Goal: Transaction & Acquisition: Purchase product/service

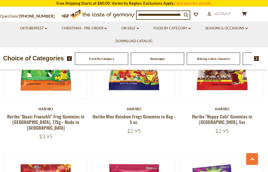
scroll to position [263, 0]
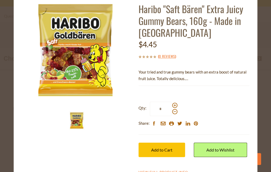
scroll to position [37, 0]
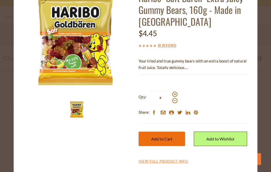
click at [161, 136] on button "Add to Cart" at bounding box center [162, 139] width 47 height 14
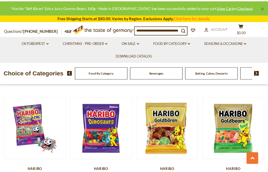
scroll to position [263, 0]
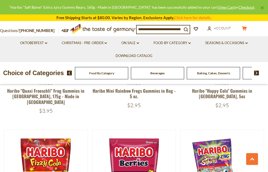
click at [236, 31] on button "cart $4.45" at bounding box center [244, 29] width 16 height 7
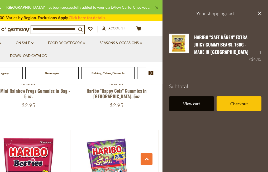
click at [204, 102] on link "View cart" at bounding box center [191, 104] width 45 height 14
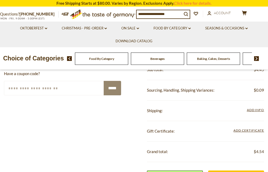
scroll to position [132, 0]
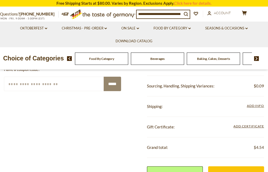
click at [258, 102] on div "**********" at bounding box center [205, 107] width 117 height 21
click at [256, 107] on span "Add Info" at bounding box center [254, 106] width 17 height 4
click at [254, 106] on span "Add Info" at bounding box center [254, 106] width 17 height 4
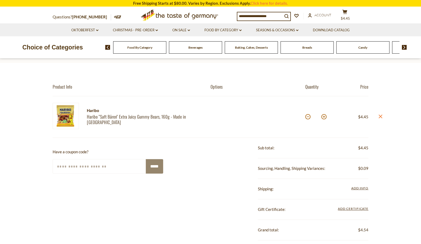
scroll to position [26, 0]
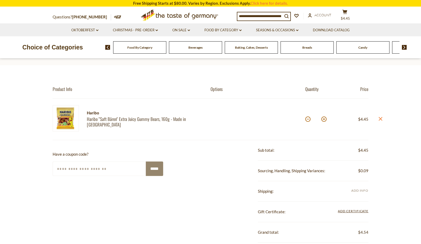
click at [267, 172] on span "Add Info" at bounding box center [360, 191] width 17 height 4
click at [267, 172] on select "**********" at bounding box center [313, 231] width 111 height 14
select select "**"
click at [258, 172] on select "**********" at bounding box center [313, 231] width 111 height 14
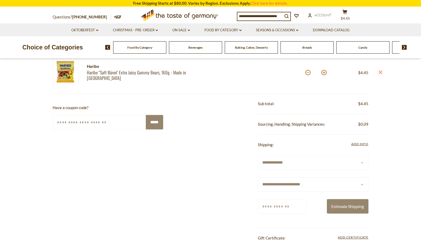
scroll to position [79, 0]
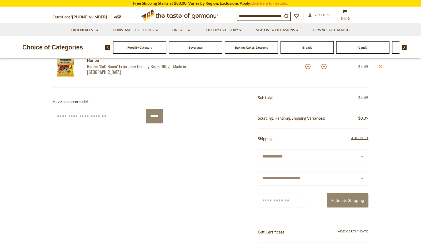
click at [267, 172] on input "Zip/Postcode" at bounding box center [282, 200] width 48 height 14
type input "*****"
click at [267, 172] on button "Estimate Shipping" at bounding box center [348, 200] width 42 height 14
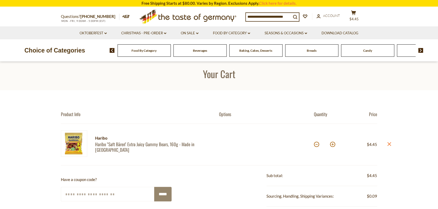
scroll to position [0, 0]
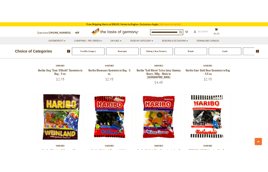
scroll to position [357, 0]
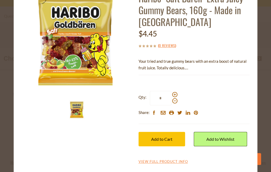
scroll to position [37, 0]
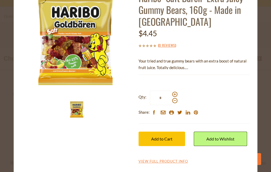
click at [173, 157] on div "Haribo Haribo "Saft Bären" Extra Juicy Gummy Bears, 160g - Made in Germany $4.4…" at bounding box center [194, 74] width 111 height 181
click at [169, 163] on link "View Full Product Info" at bounding box center [164, 162] width 50 height 5
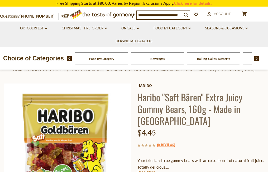
scroll to position [79, 0]
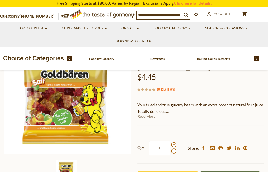
click at [150, 115] on link "Read More" at bounding box center [146, 116] width 18 height 5
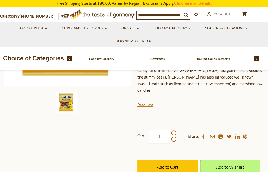
scroll to position [158, 0]
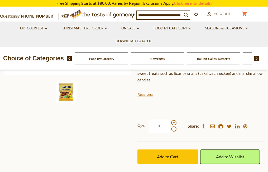
click at [0, 0] on span "$4.45" at bounding box center [0, 0] width 0 height 0
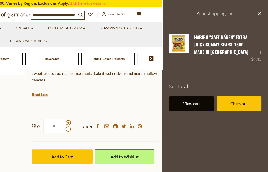
click at [173, 108] on link "View cart" at bounding box center [191, 104] width 45 height 14
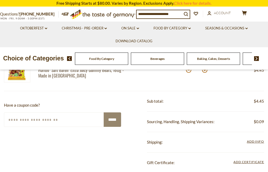
scroll to position [105, 0]
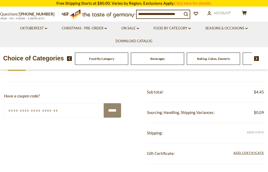
click at [249, 133] on span "Add Info" at bounding box center [254, 133] width 17 height 4
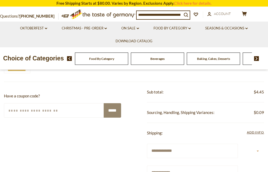
scroll to position [158, 0]
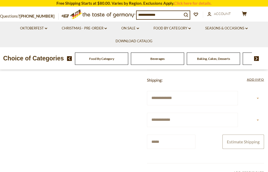
click at [235, 149] on button "Estimate Shipping" at bounding box center [243, 142] width 42 height 14
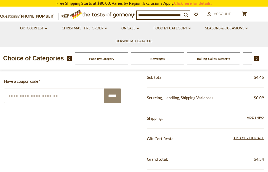
scroll to position [132, 0]
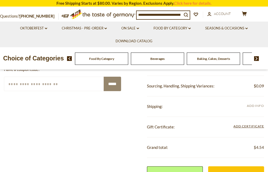
click at [249, 108] on span "Add Info" at bounding box center [254, 106] width 17 height 6
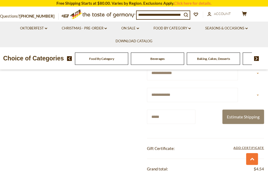
scroll to position [184, 0]
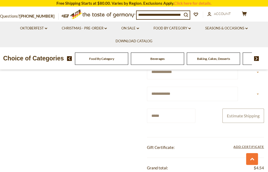
click at [229, 123] on button "Estimate Shipping" at bounding box center [243, 116] width 42 height 14
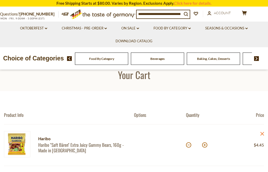
scroll to position [0, 0]
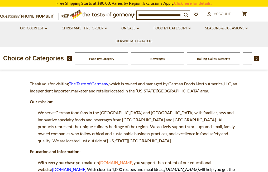
scroll to position [79, 0]
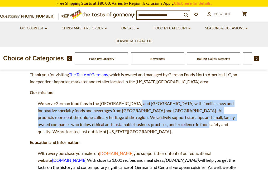
drag, startPoint x: 135, startPoint y: 105, endPoint x: 182, endPoint y: 125, distance: 50.6
click at [182, 125] on span "We serve German food fans in the [GEOGRAPHIC_DATA] and [GEOGRAPHIC_DATA] with f…" at bounding box center [137, 117] width 198 height 33
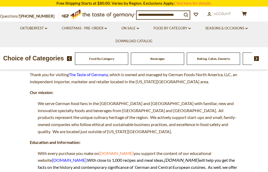
click at [196, 124] on span "We serve German food fans in the [GEOGRAPHIC_DATA] and [GEOGRAPHIC_DATA] with f…" at bounding box center [137, 117] width 198 height 33
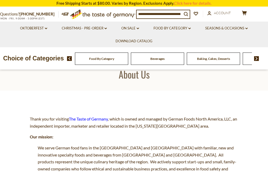
scroll to position [0, 0]
